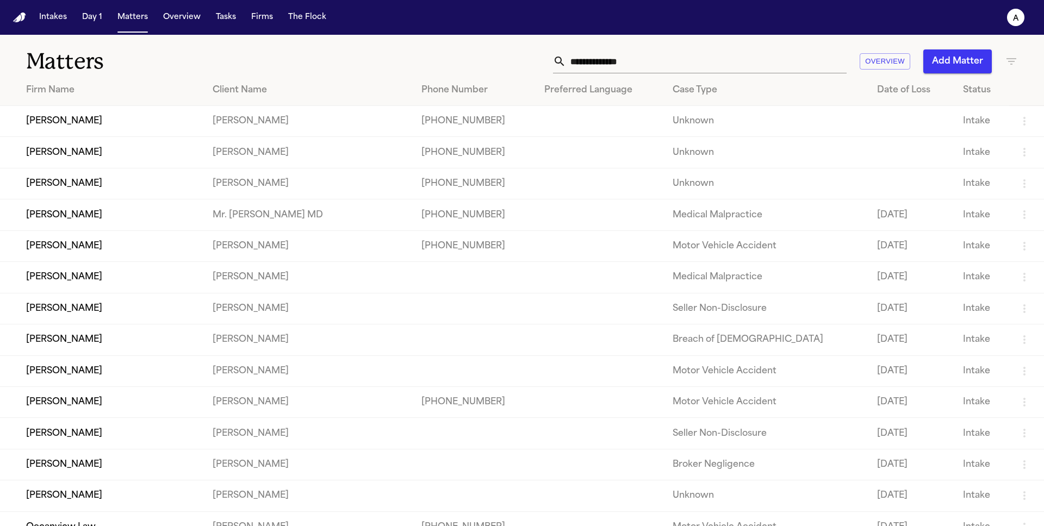
type input "****"
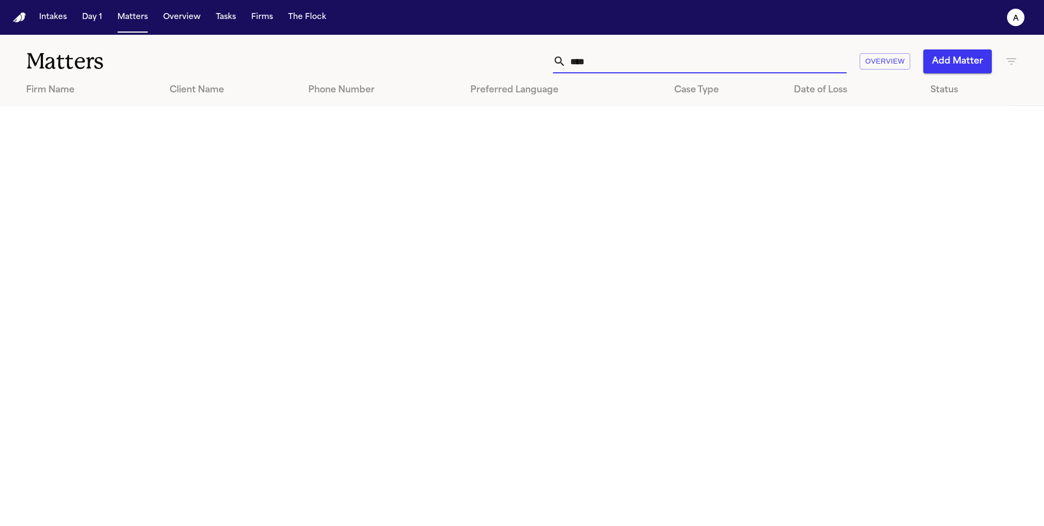
type input "****"
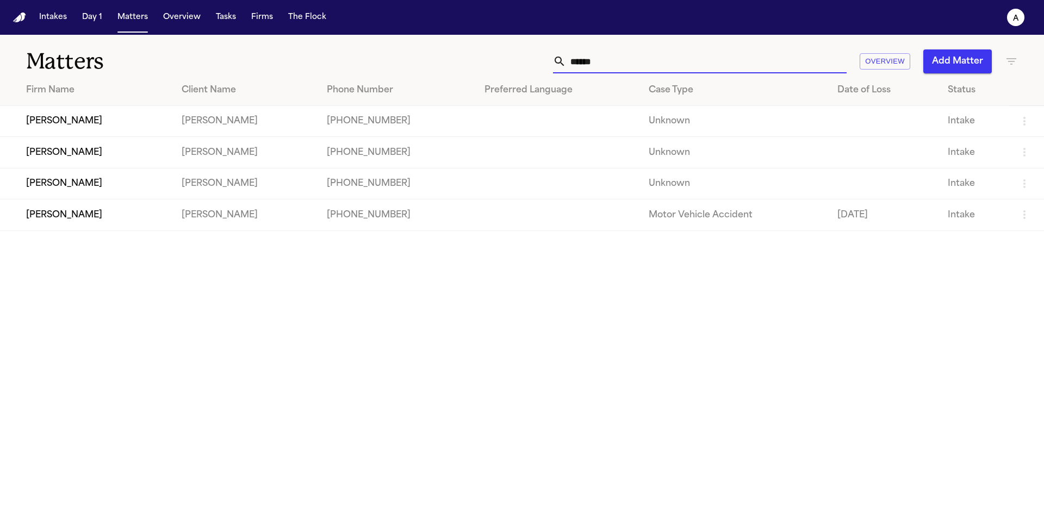
type input "******"
click at [475, 305] on main "Matters ****** Overview Add Matter Firm Name Client Name Phone Number Preferred…" at bounding box center [522, 281] width 1044 height 492
